Goal: Task Accomplishment & Management: Manage account settings

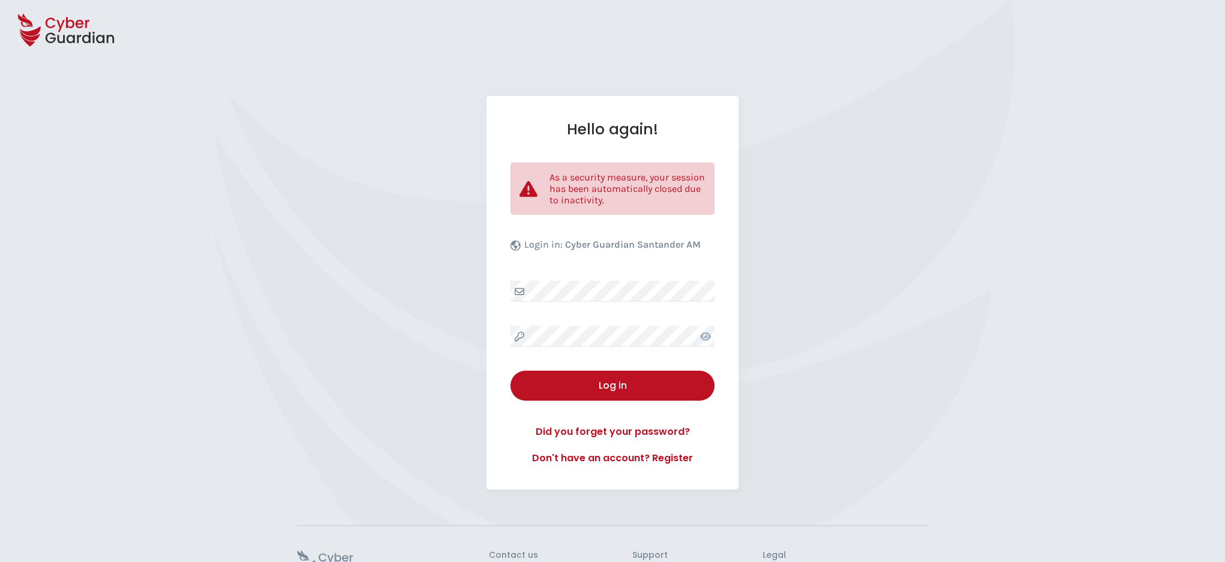
select select "English"
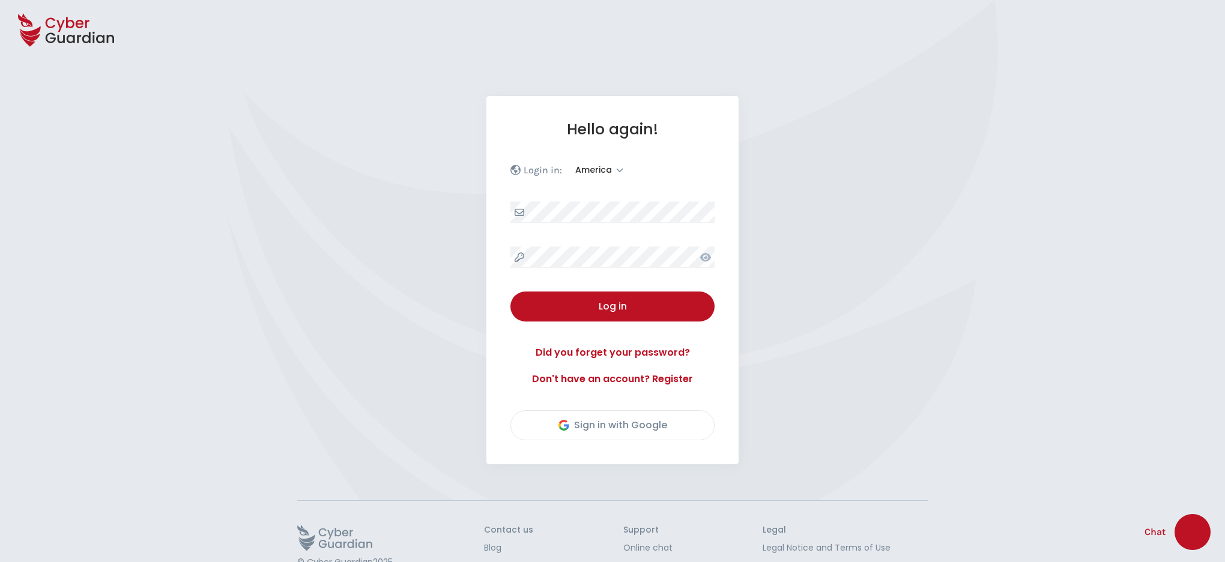
select select "America"
select select "English"
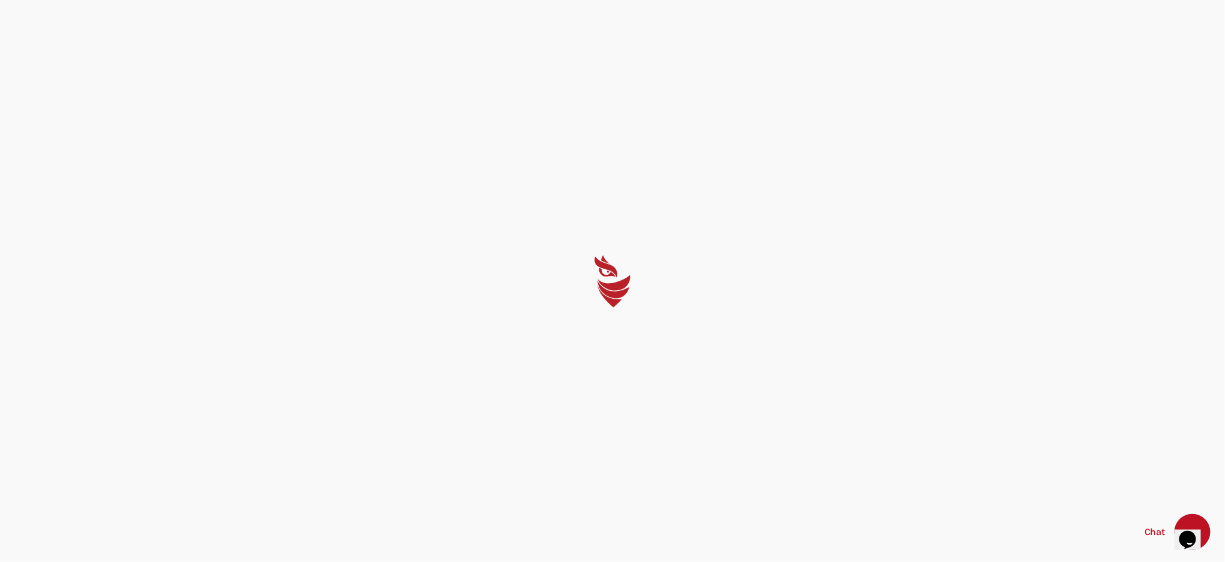
select select "English"
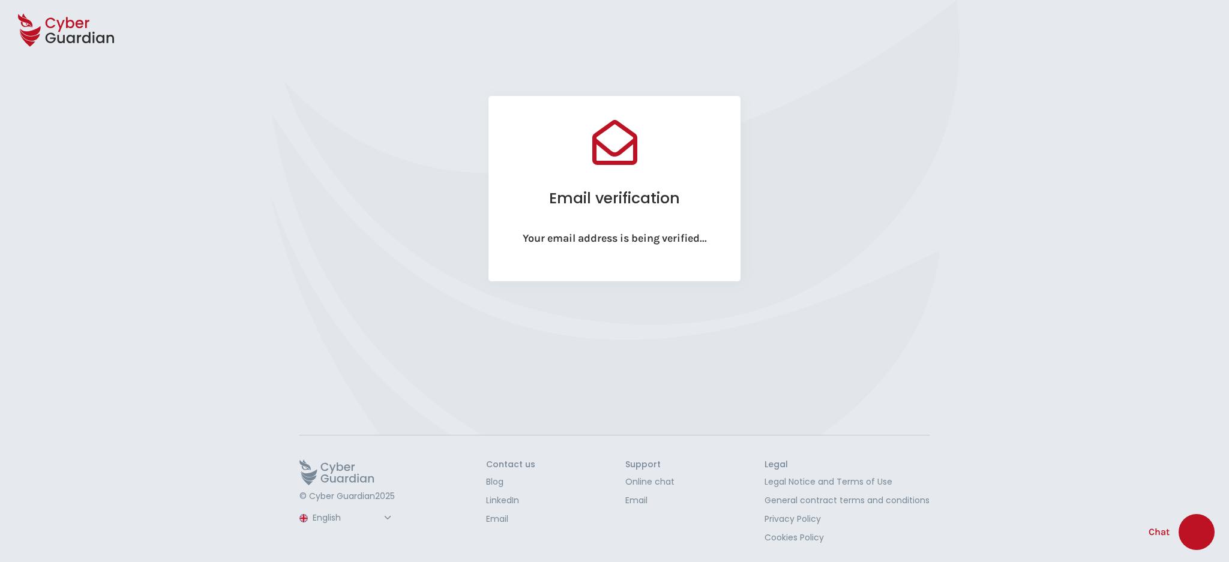
select select "English"
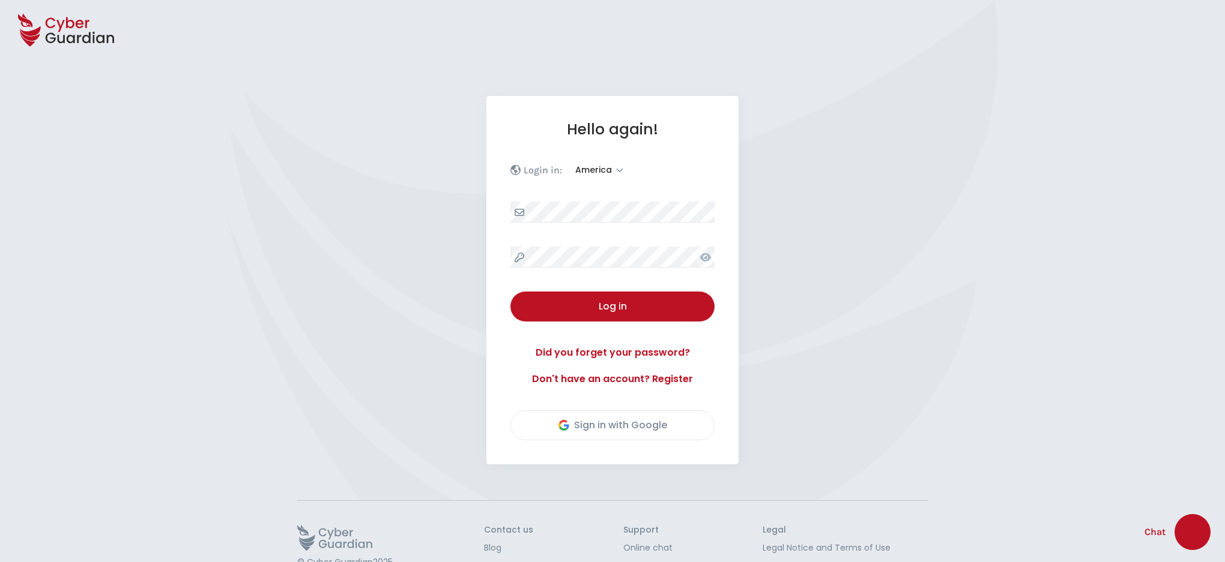
select select "America"
select select "English"
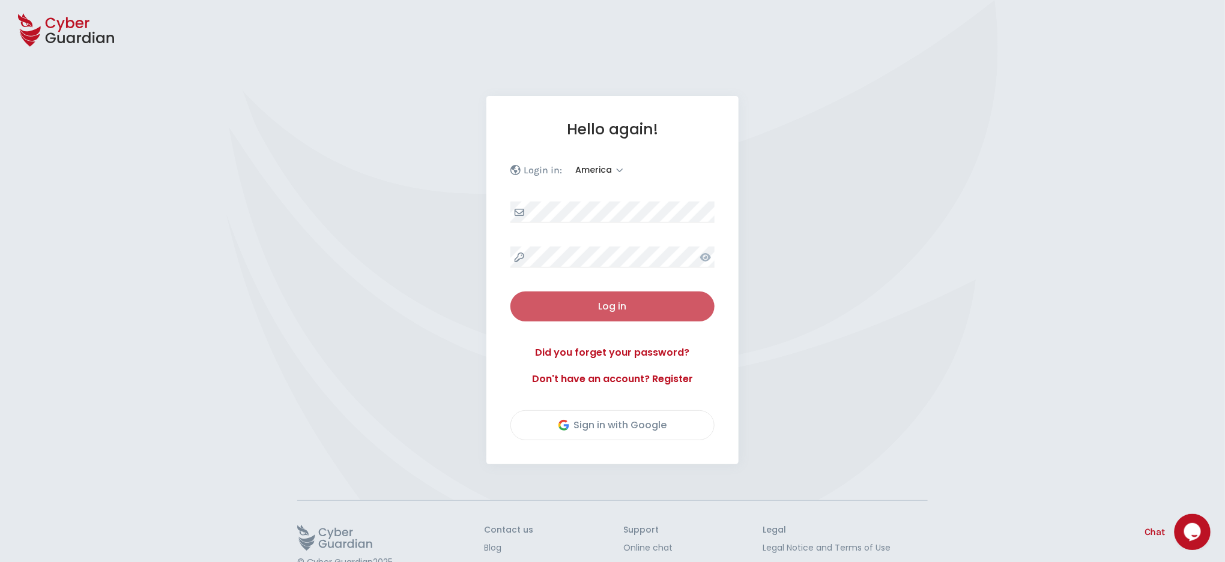
click at [620, 301] on div "Log in" at bounding box center [612, 307] width 186 height 14
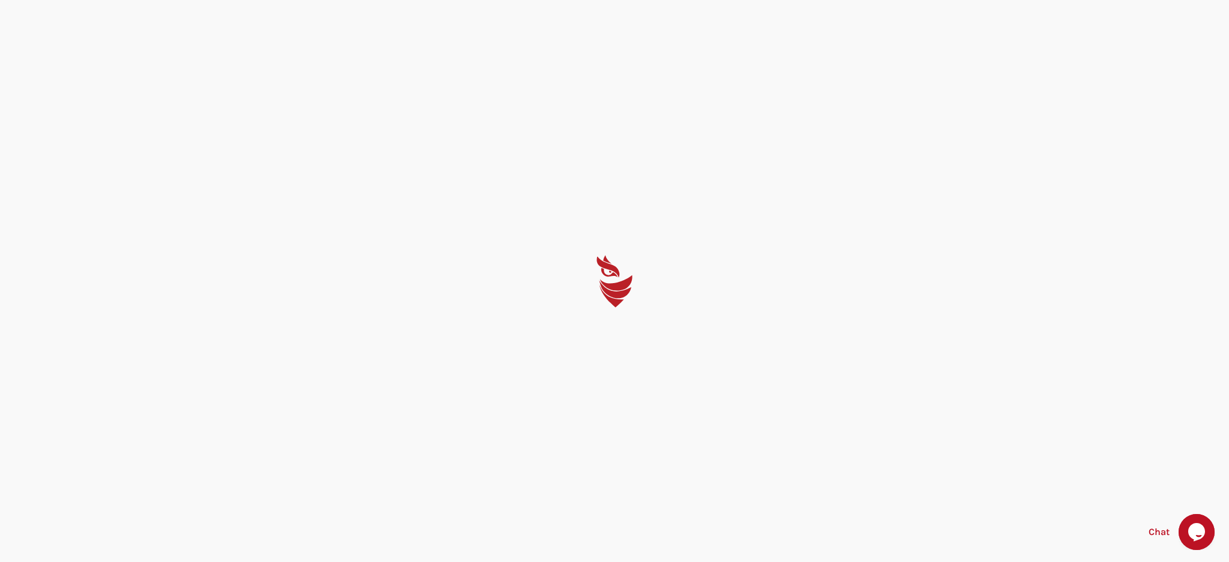
select select "English"
